Goal: Task Accomplishment & Management: Manage account settings

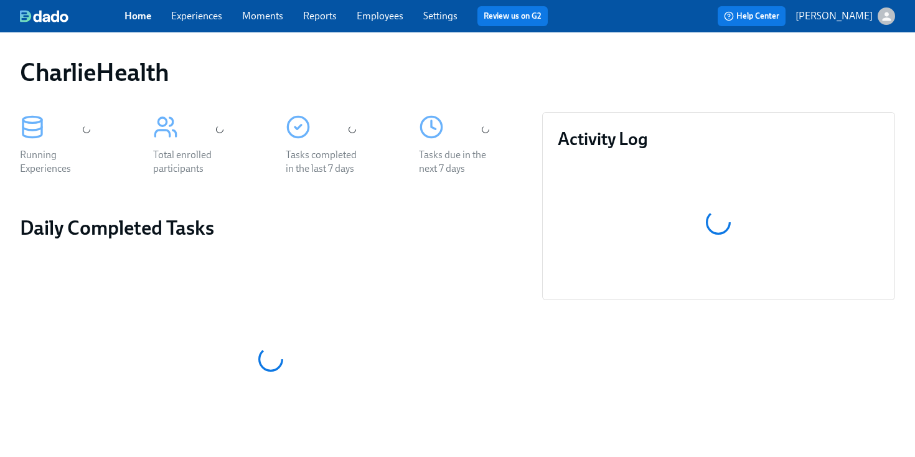
click at [395, 71] on div "CharlieHealth" at bounding box center [457, 72] width 875 height 30
click at [375, 24] on div "Home Experiences Moments Reports Employees Settings Review us on G2" at bounding box center [341, 16] width 433 height 20
click at [374, 21] on link "Employees" at bounding box center [380, 16] width 47 height 12
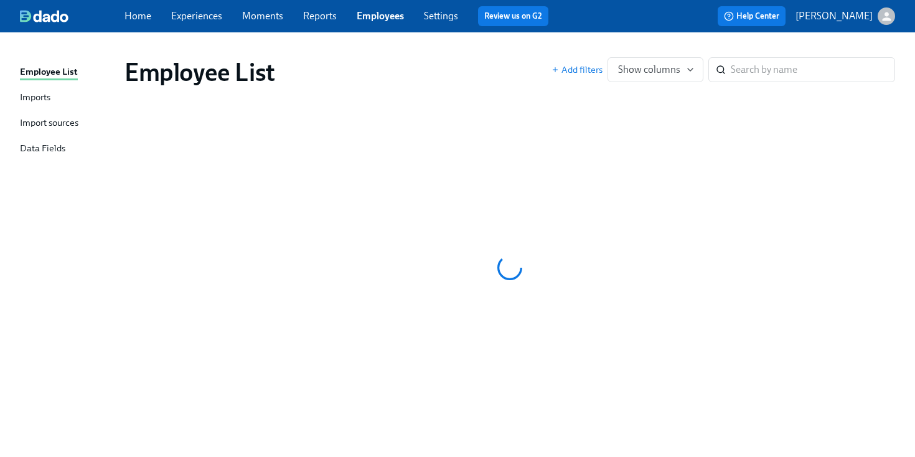
click at [488, 55] on div "Employee List Add filters Show columns ​" at bounding box center [510, 72] width 791 height 50
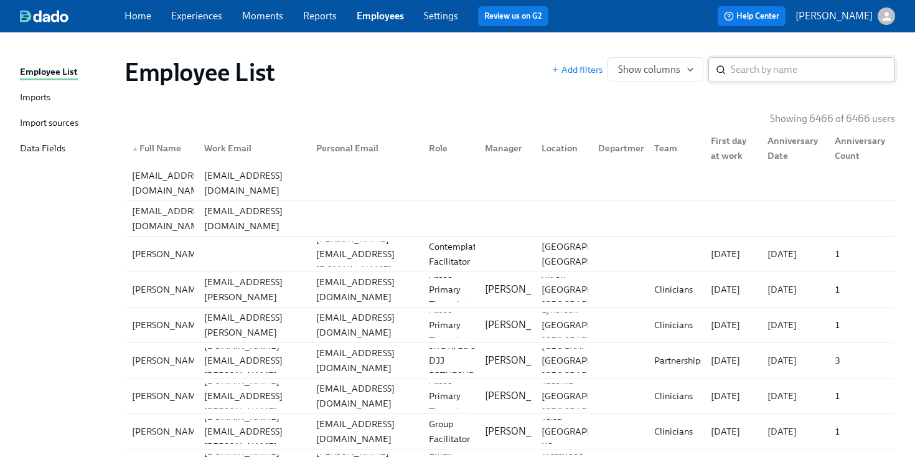
click at [742, 78] on input "search" at bounding box center [813, 69] width 164 height 25
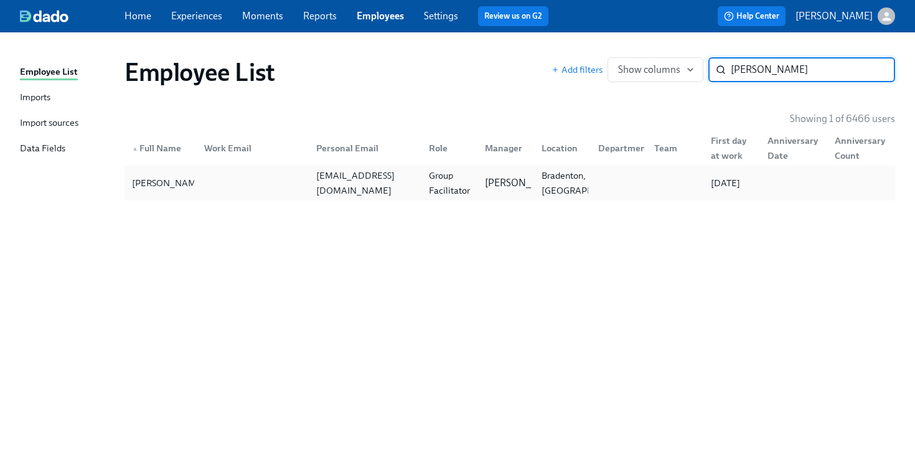
type input "[PERSON_NAME]"
click at [299, 168] on div "[PERSON_NAME] [EMAIL_ADDRESS][DOMAIN_NAME] Group Facilitator [PERSON_NAME], [GE…" at bounding box center [510, 183] width 771 height 35
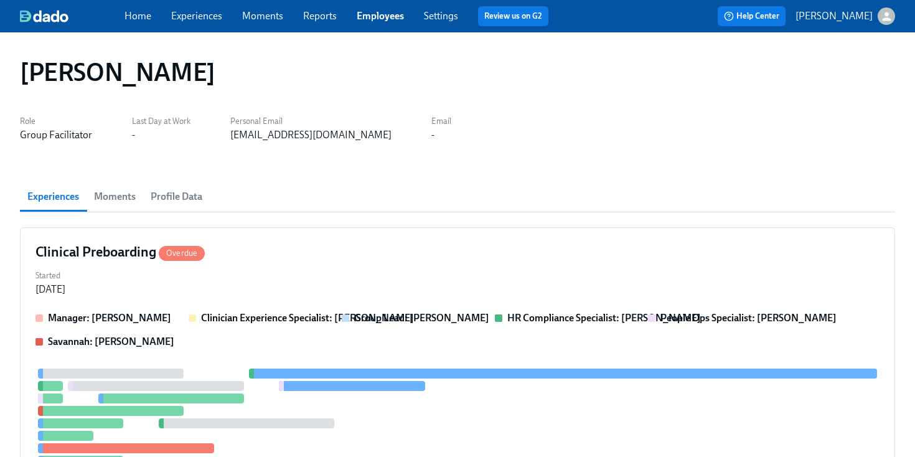
scroll to position [148, 0]
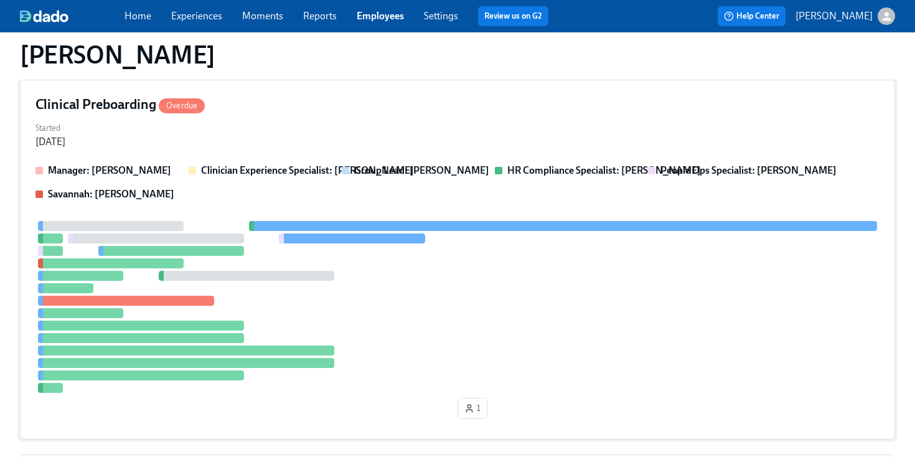
click at [487, 201] on div "Manager: [PERSON_NAME] Clinician Experience Specialist: [PERSON_NAME] Group Lea…" at bounding box center [457, 294] width 844 height 260
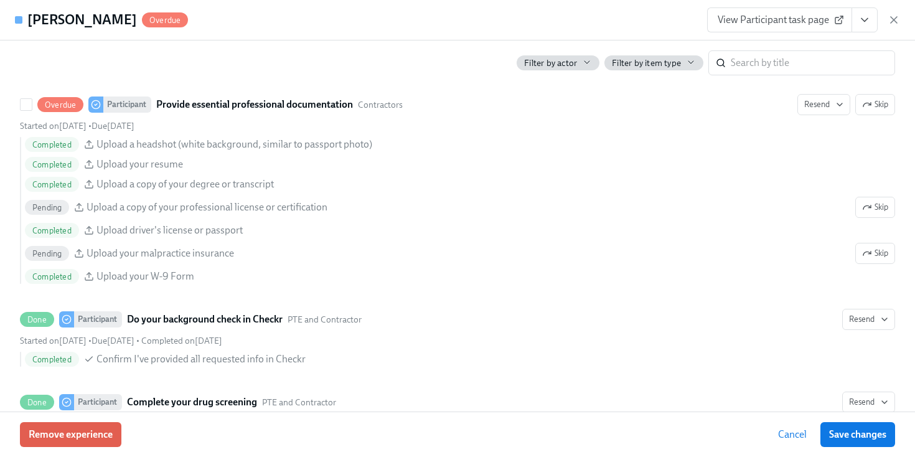
scroll to position [1349, 0]
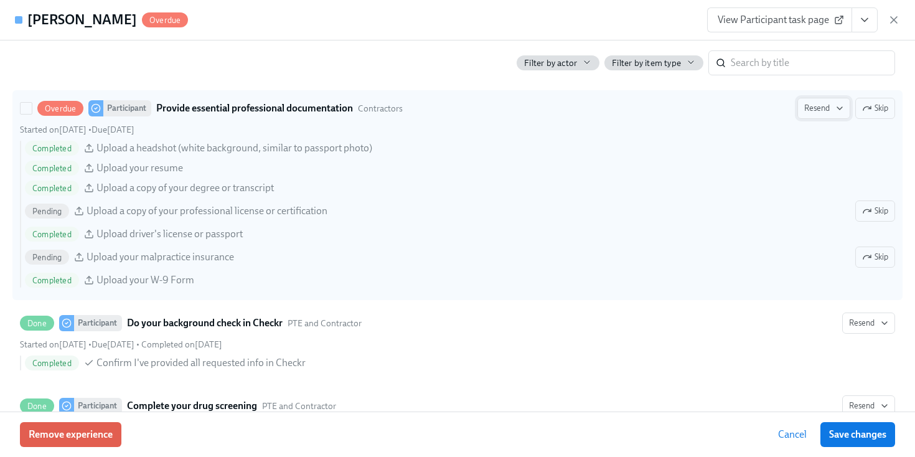
click at [819, 108] on span "Resend" at bounding box center [823, 108] width 39 height 12
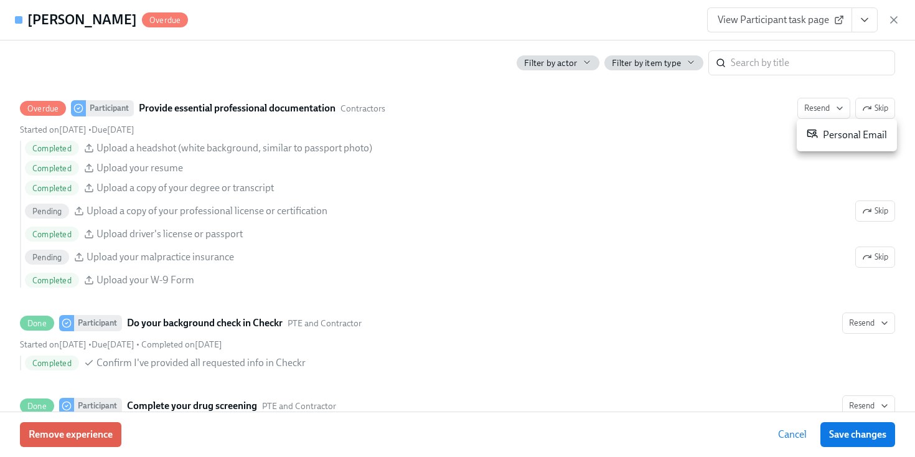
click at [831, 134] on div "Personal Email" at bounding box center [847, 135] width 80 height 15
click at [901, 22] on div "[PERSON_NAME] Overdue View Participant task page" at bounding box center [457, 20] width 915 height 40
click at [895, 17] on icon "button" at bounding box center [894, 20] width 12 height 12
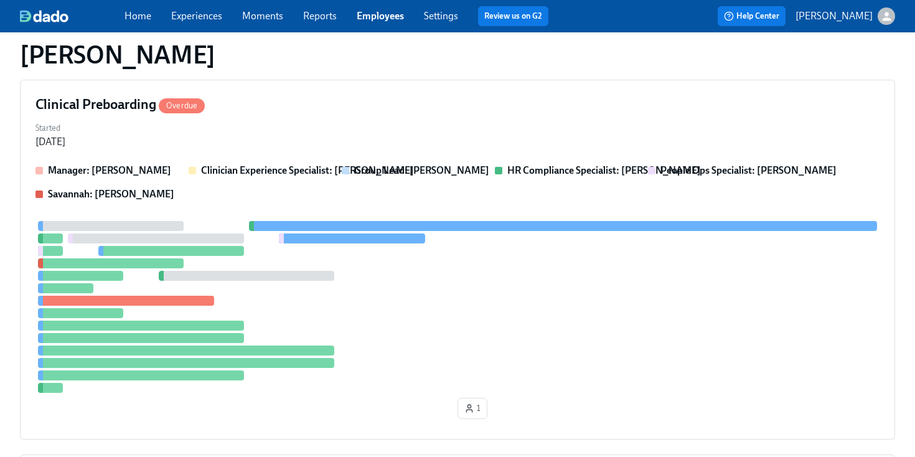
click at [369, 24] on div "Home Experiences Moments Reports Employees Settings Review us on G2" at bounding box center [342, 16] width 434 height 20
click at [374, 16] on link "Employees" at bounding box center [380, 16] width 47 height 12
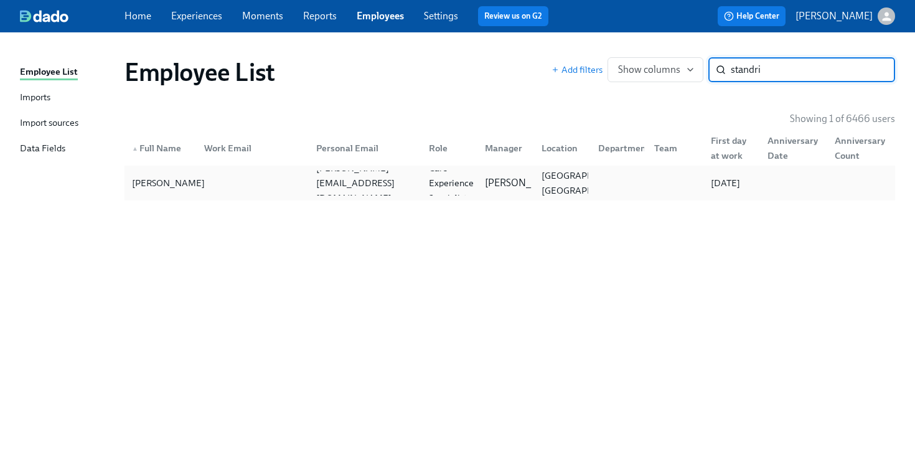
type input "standri"
click at [191, 176] on div "[PERSON_NAME]" at bounding box center [168, 183] width 83 height 15
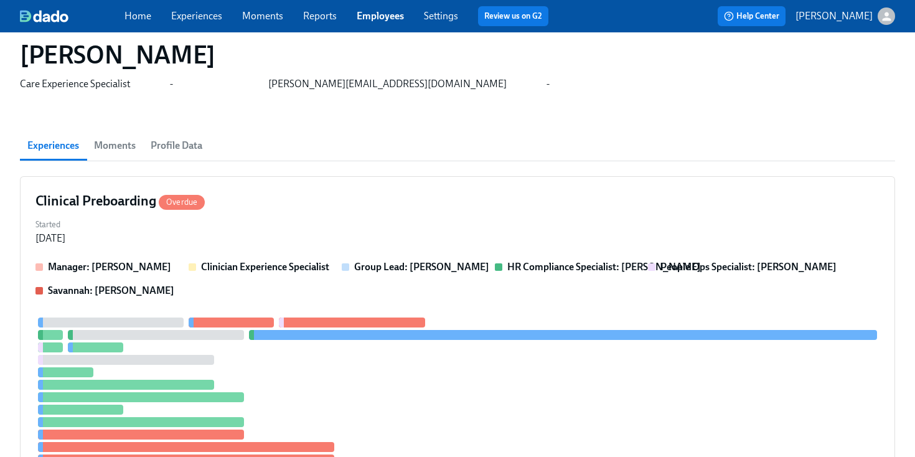
scroll to position [70, 0]
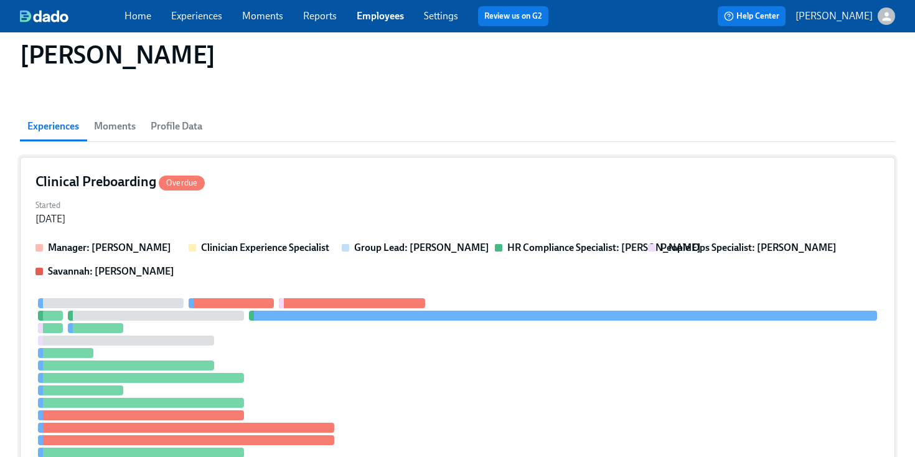
click at [448, 169] on div "Clinical Preboarding Overdue Started [DATE] Manager: [PERSON_NAME] Clinician Ex…" at bounding box center [457, 337] width 875 height 360
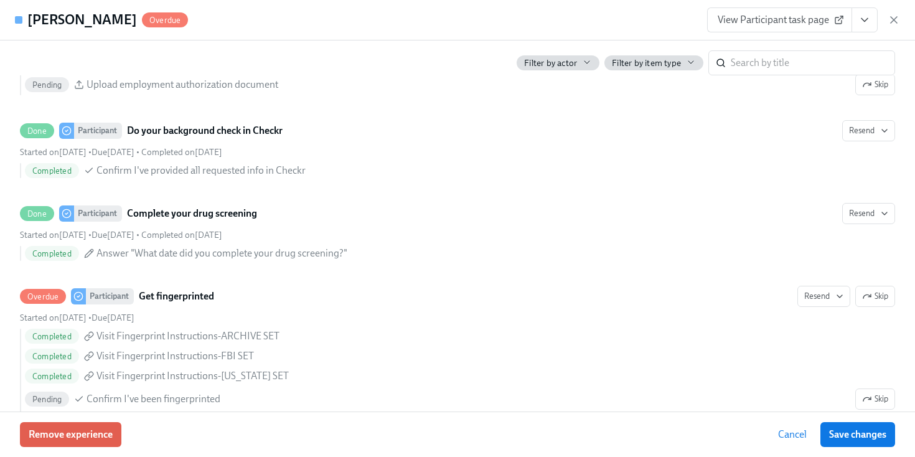
scroll to position [1605, 0]
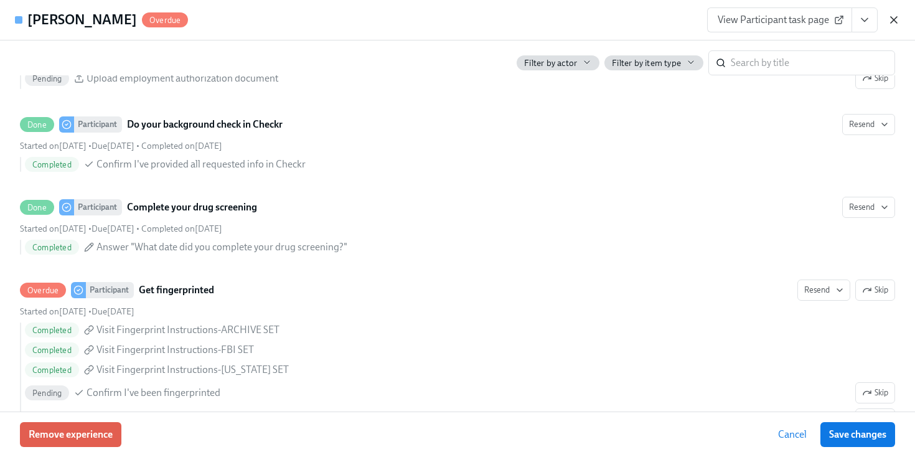
click at [889, 22] on icon "button" at bounding box center [894, 20] width 12 height 12
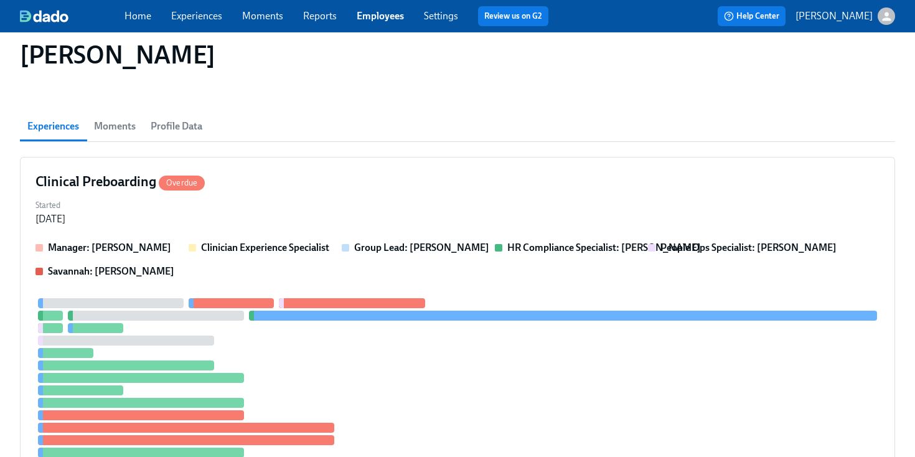
click at [392, 12] on link "Employees" at bounding box center [380, 16] width 47 height 12
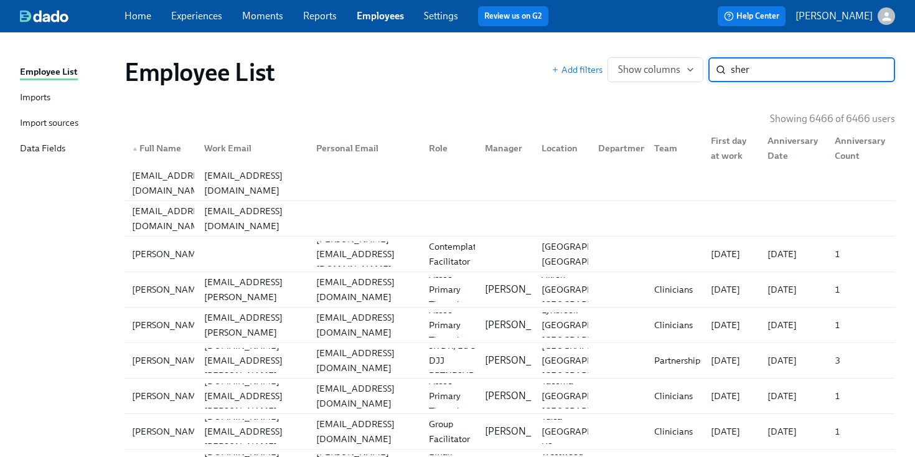
type input "sherq"
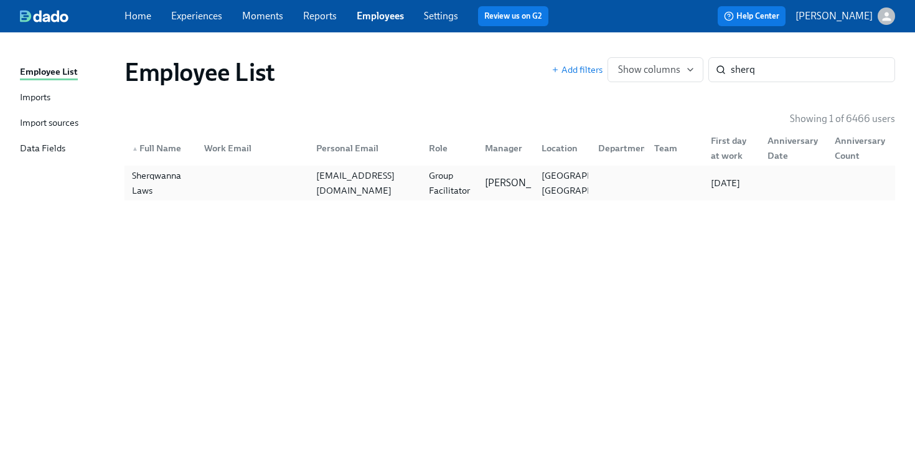
click at [240, 171] on div at bounding box center [250, 183] width 113 height 25
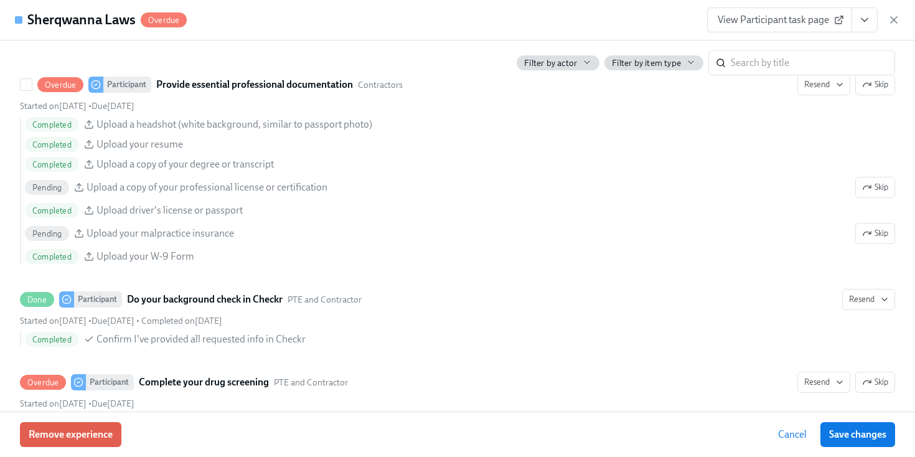
scroll to position [1547, 0]
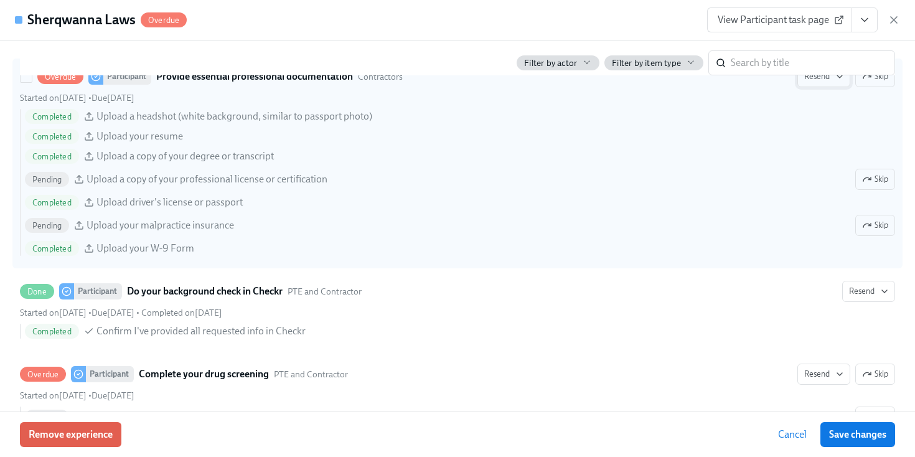
click at [826, 83] on button "Resend" at bounding box center [824, 76] width 53 height 21
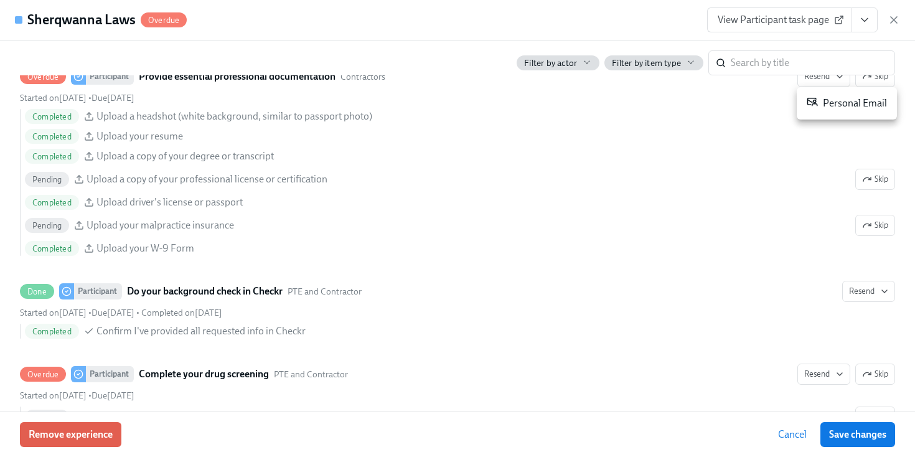
click at [829, 99] on div "Personal Email" at bounding box center [847, 103] width 80 height 15
click at [899, 20] on icon "button" at bounding box center [894, 20] width 12 height 12
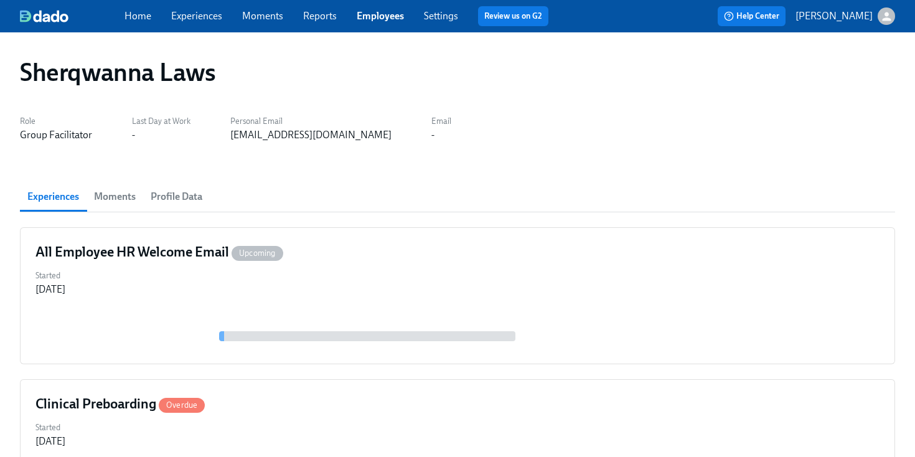
click at [380, 20] on link "Employees" at bounding box center [380, 16] width 47 height 12
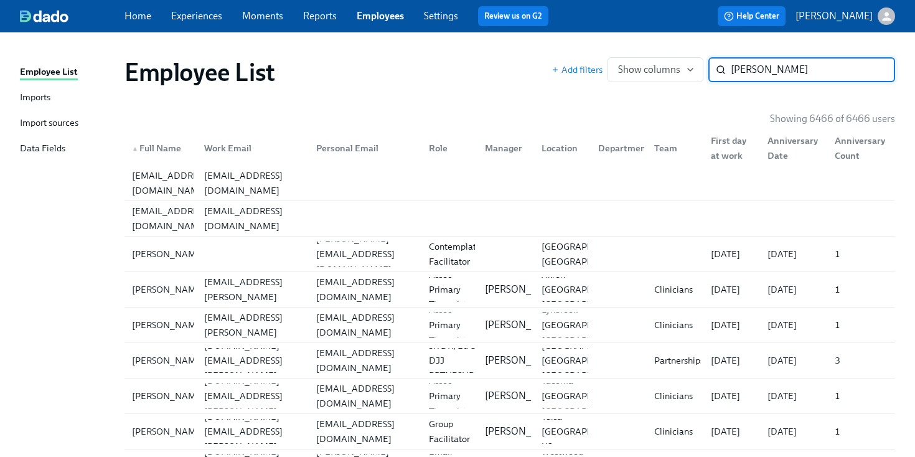
type input "[PERSON_NAME]"
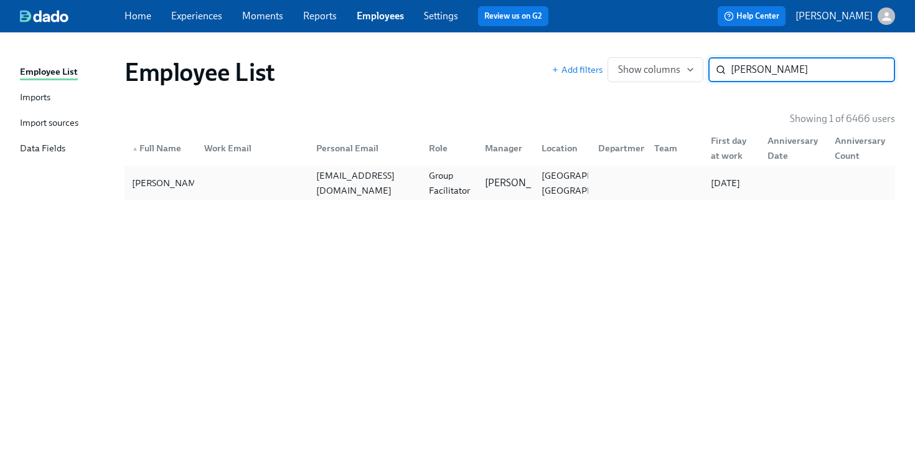
click at [235, 190] on div at bounding box center [250, 183] width 113 height 25
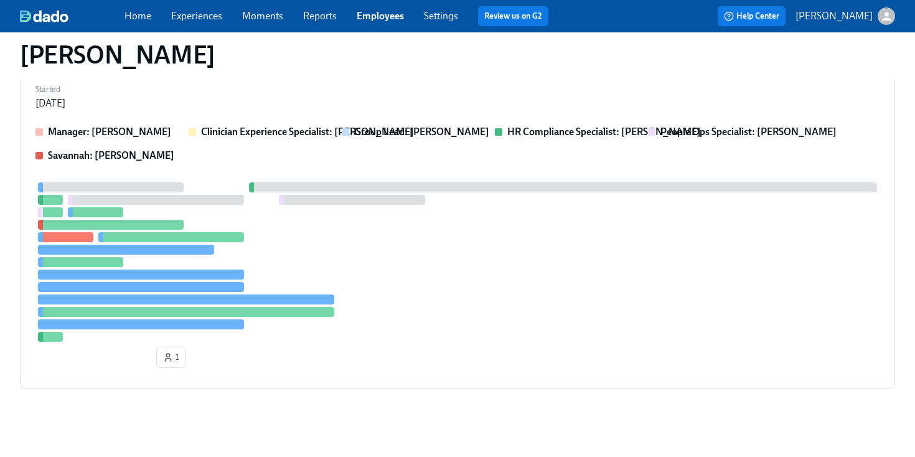
scroll to position [344, 0]
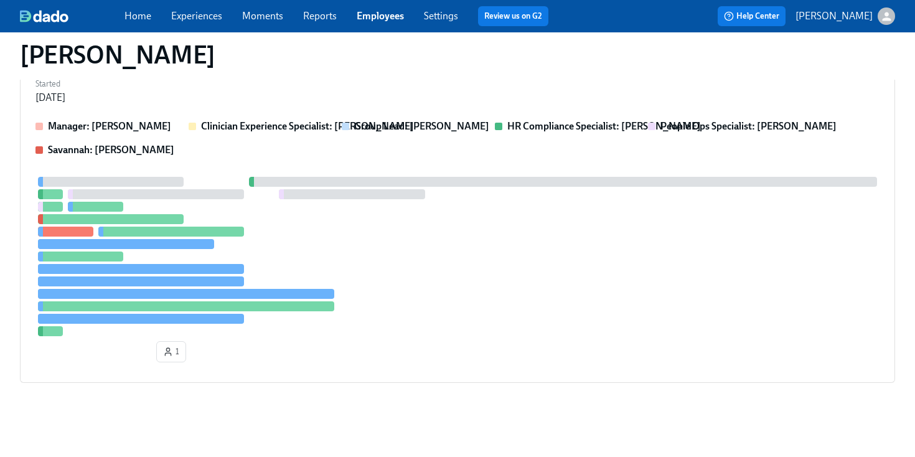
click at [458, 245] on div at bounding box center [457, 256] width 844 height 159
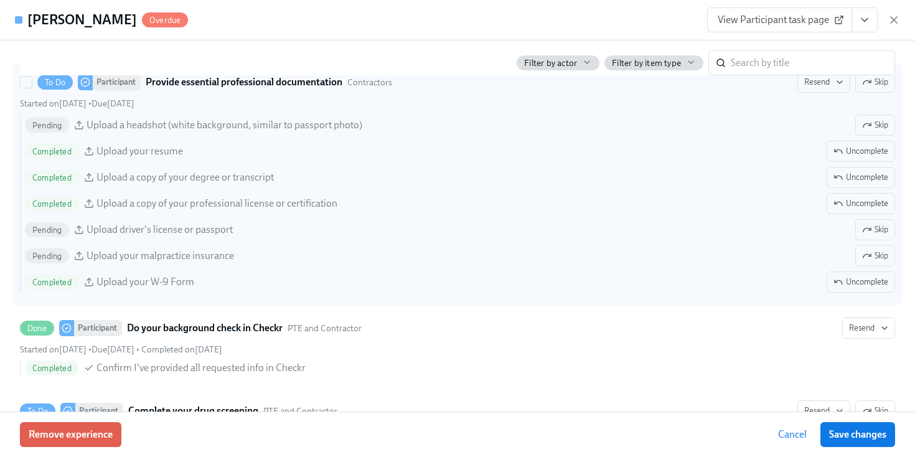
scroll to position [1445, 0]
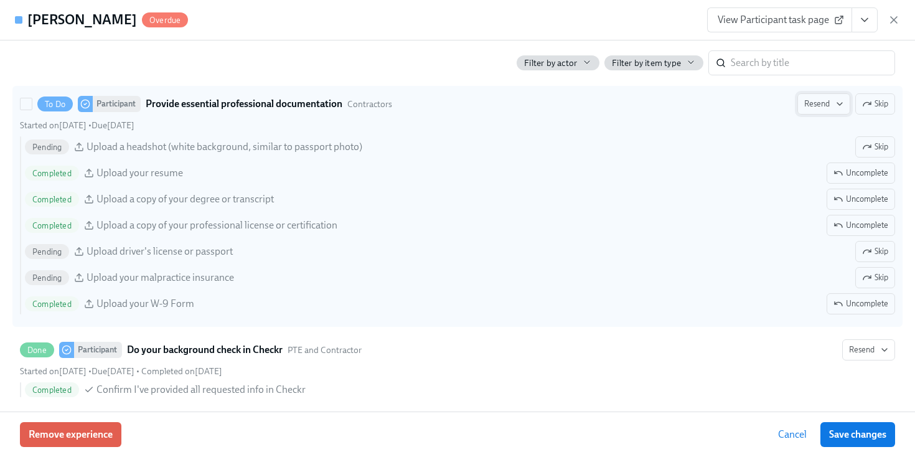
click at [826, 111] on button "Resend" at bounding box center [824, 103] width 53 height 21
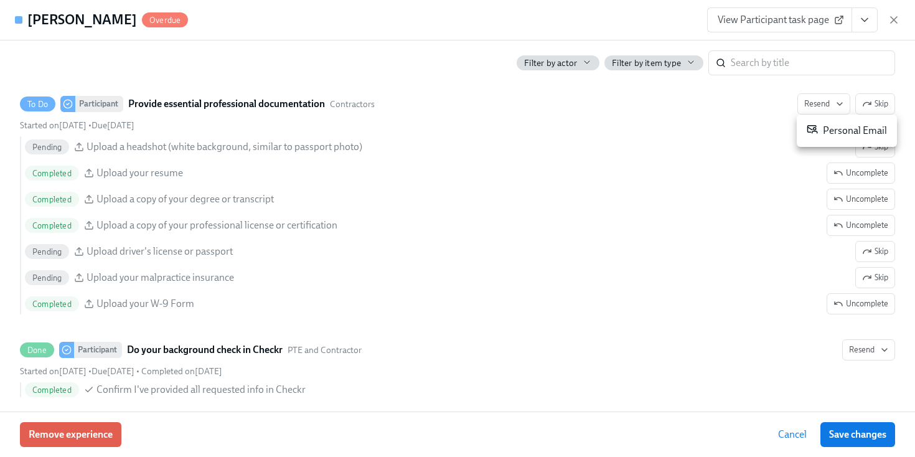
click at [832, 135] on div "Personal Email" at bounding box center [847, 130] width 80 height 15
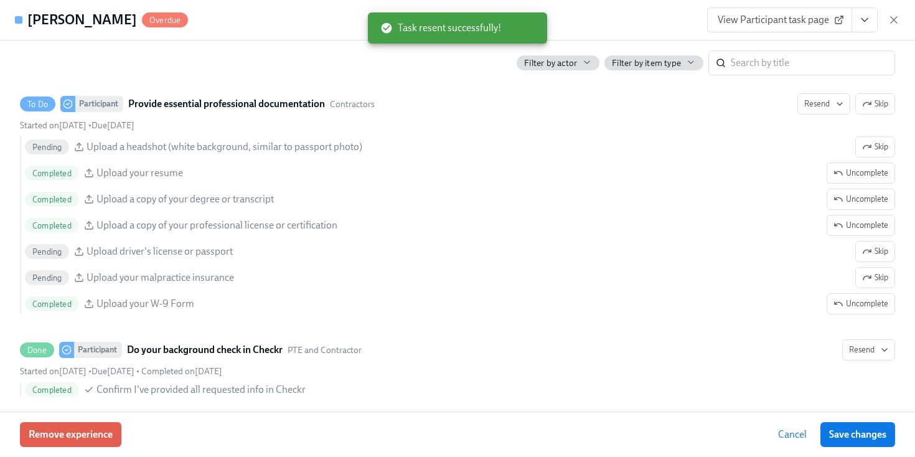
click at [575, 16] on div "[PERSON_NAME] Overdue View Participant task page" at bounding box center [457, 20] width 915 height 40
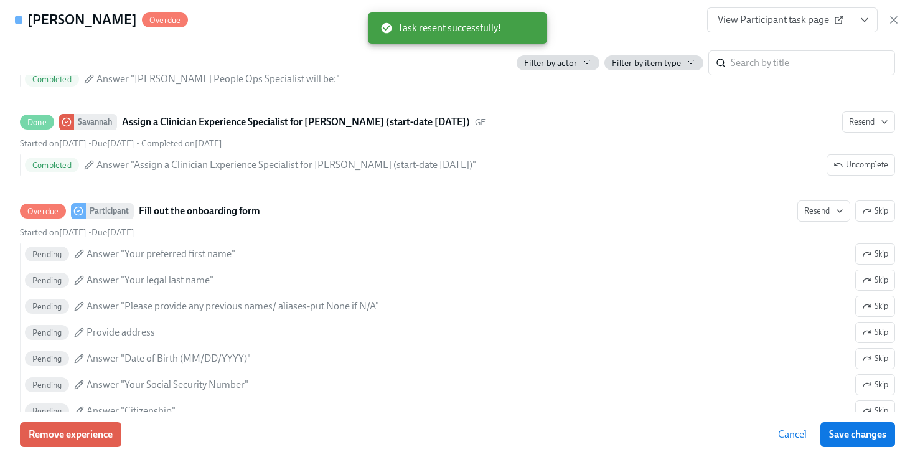
scroll to position [834, 0]
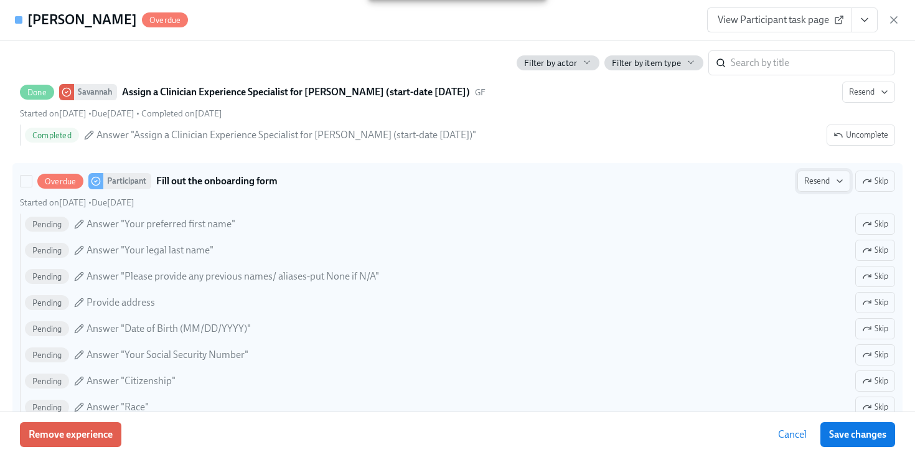
click at [804, 178] on span "Resend" at bounding box center [823, 181] width 39 height 12
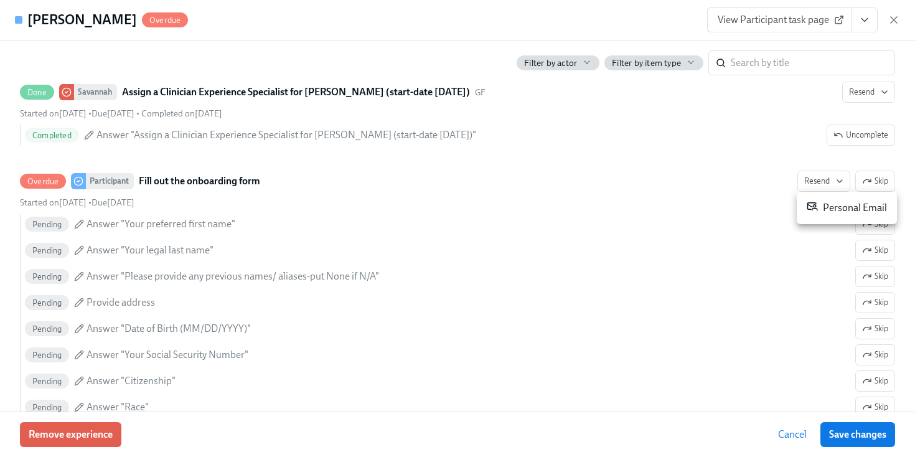
click at [819, 204] on div "Personal Email" at bounding box center [847, 207] width 80 height 15
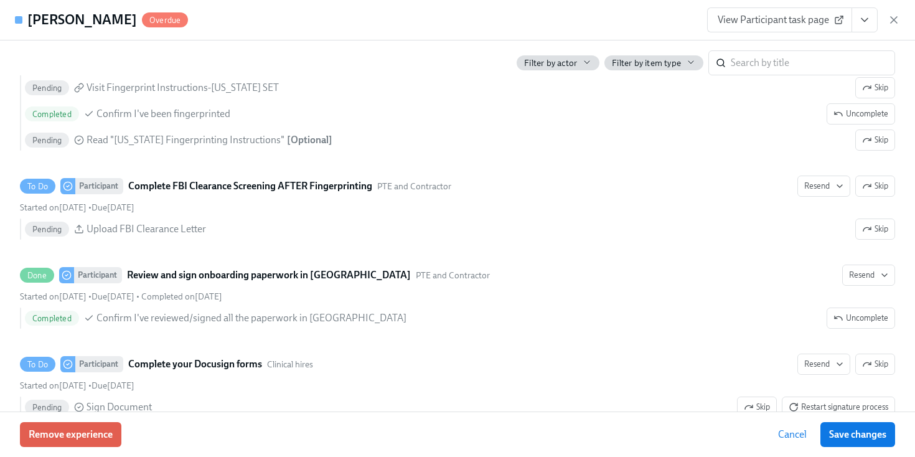
scroll to position [2171, 0]
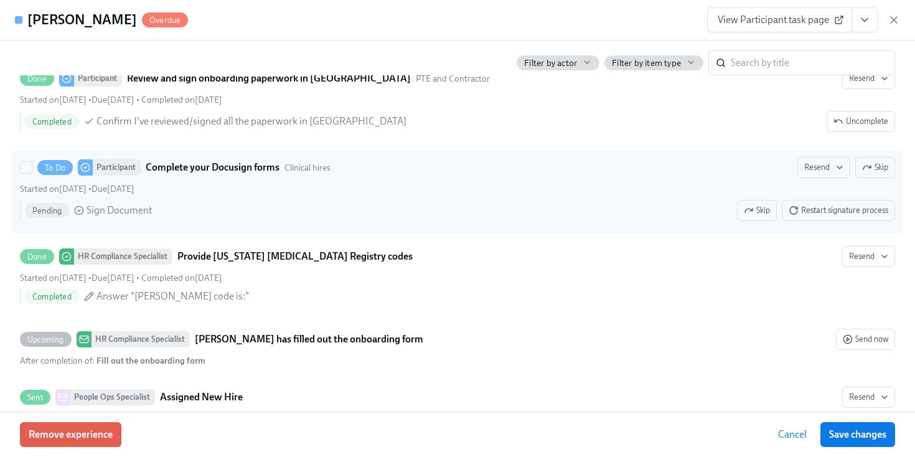
click at [718, 218] on div "Pending Sign Document Skip Restart signature process" at bounding box center [460, 210] width 870 height 21
click at [32, 173] on input "To Do Participant Complete your Docusign forms Clinical hires Resend Skip Start…" at bounding box center [26, 167] width 11 height 11
checkbox input "true"
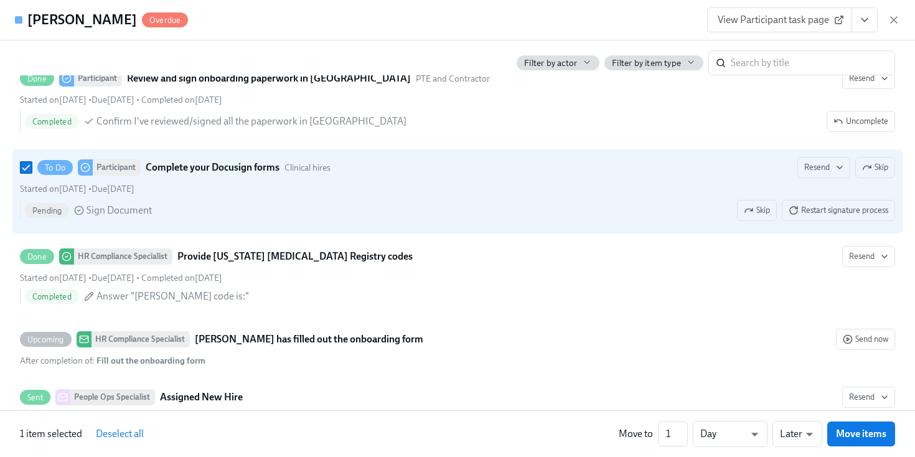
click at [885, 25] on div "View Participant task page" at bounding box center [803, 19] width 193 height 25
click at [893, 19] on icon "button" at bounding box center [894, 20] width 12 height 12
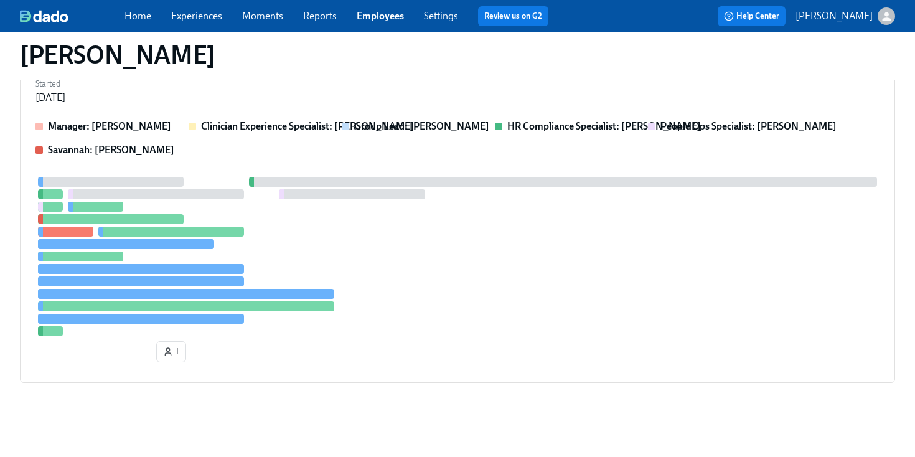
click at [362, 17] on link "Employees" at bounding box center [380, 16] width 47 height 12
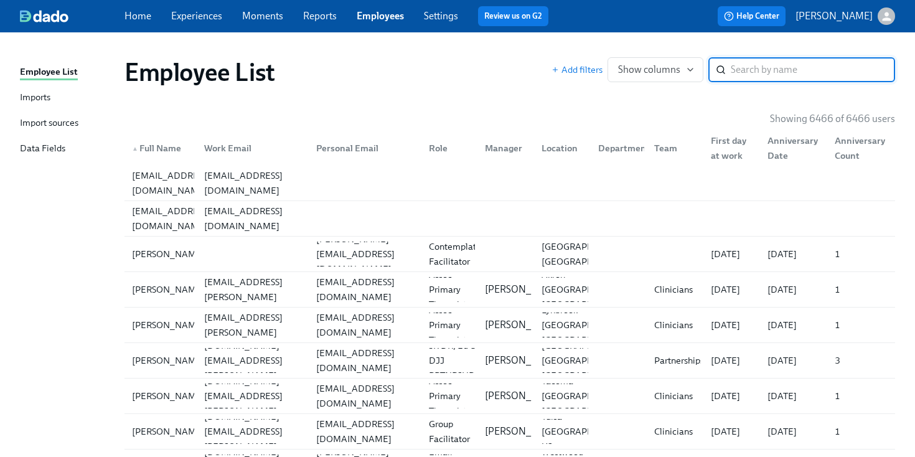
click at [484, 68] on div "Employee List" at bounding box center [338, 72] width 427 height 30
